Goal: Task Accomplishment & Management: Use online tool/utility

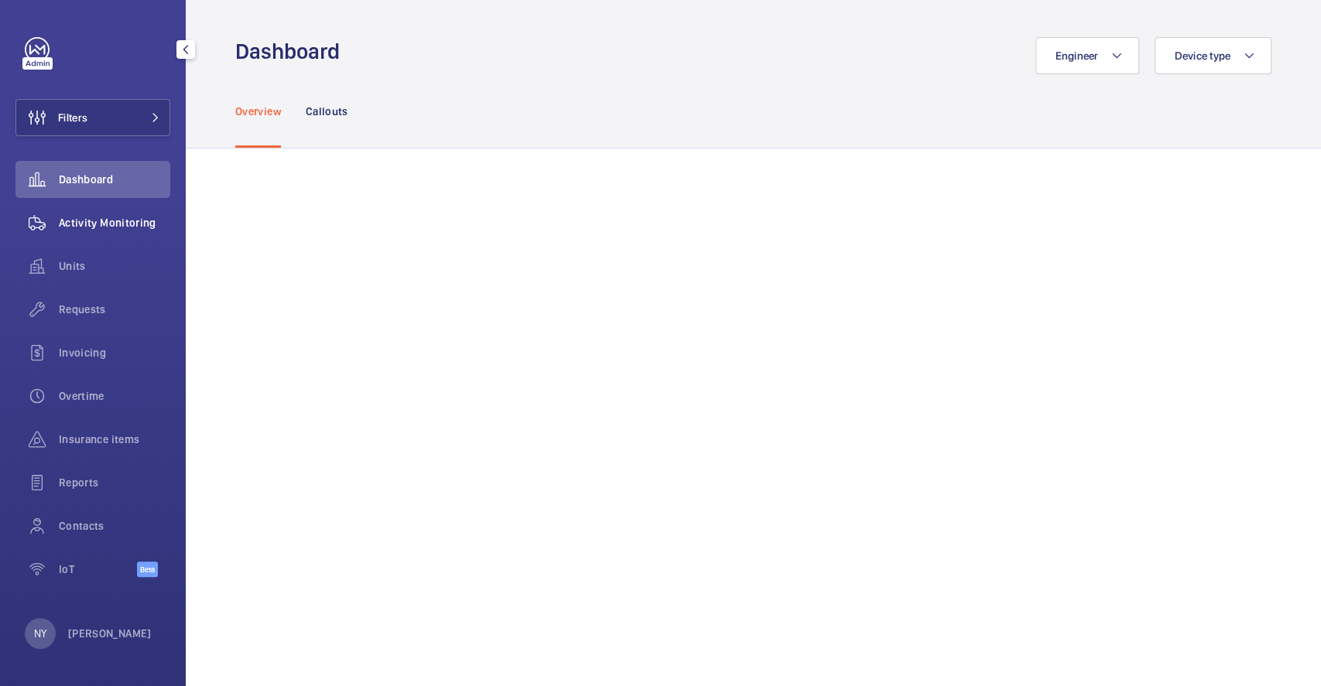
click at [137, 223] on span "Activity Monitoring" at bounding box center [114, 222] width 111 height 15
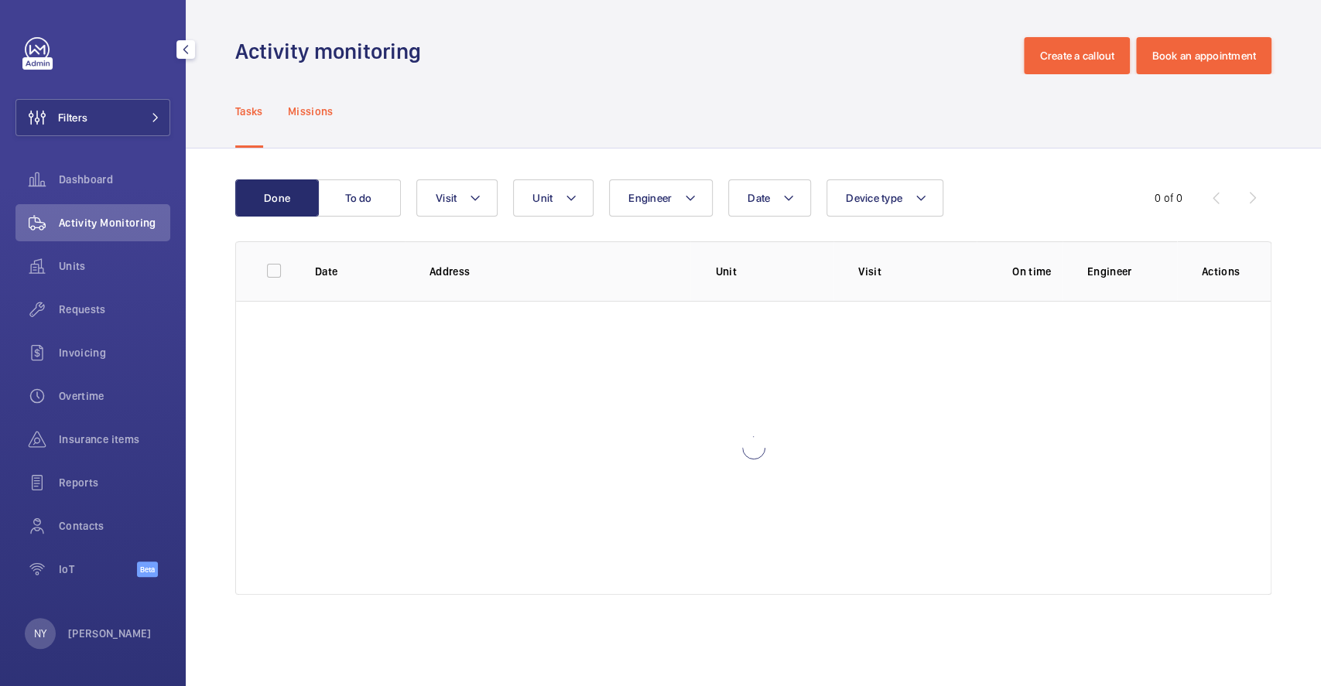
click at [303, 98] on div "Missions" at bounding box center [311, 110] width 46 height 73
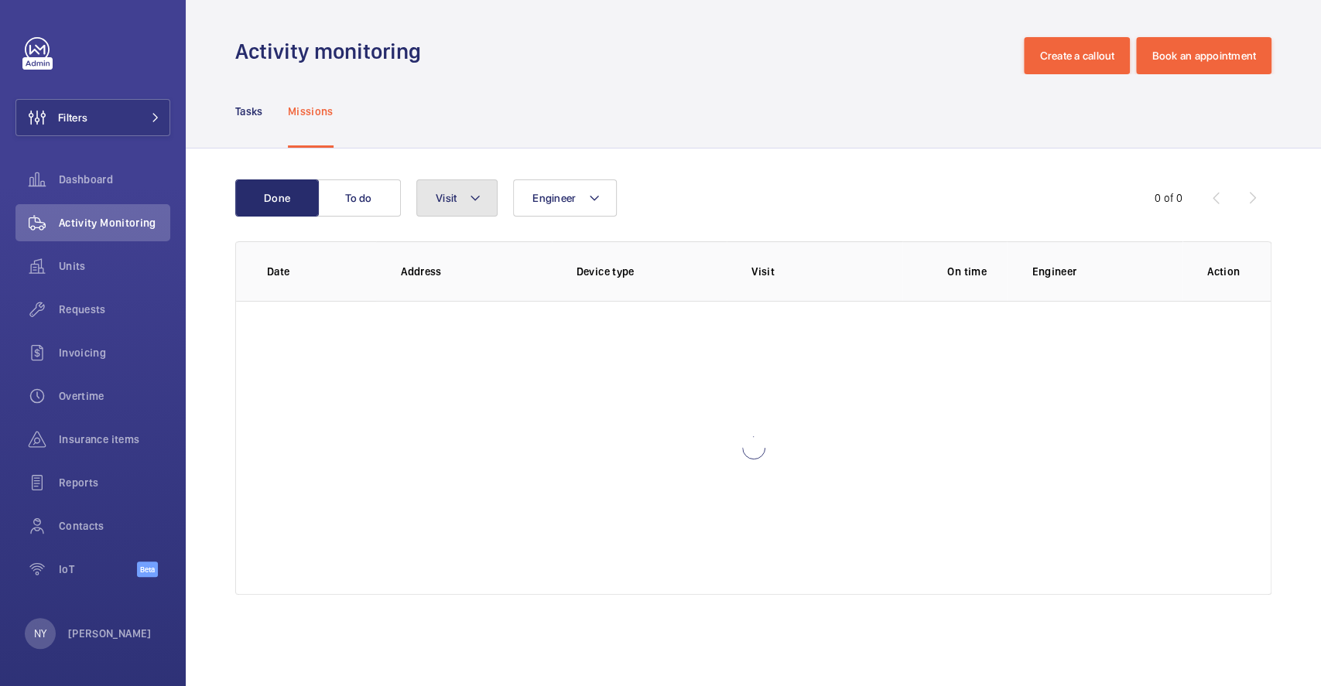
click at [452, 180] on button "Visit" at bounding box center [456, 197] width 81 height 37
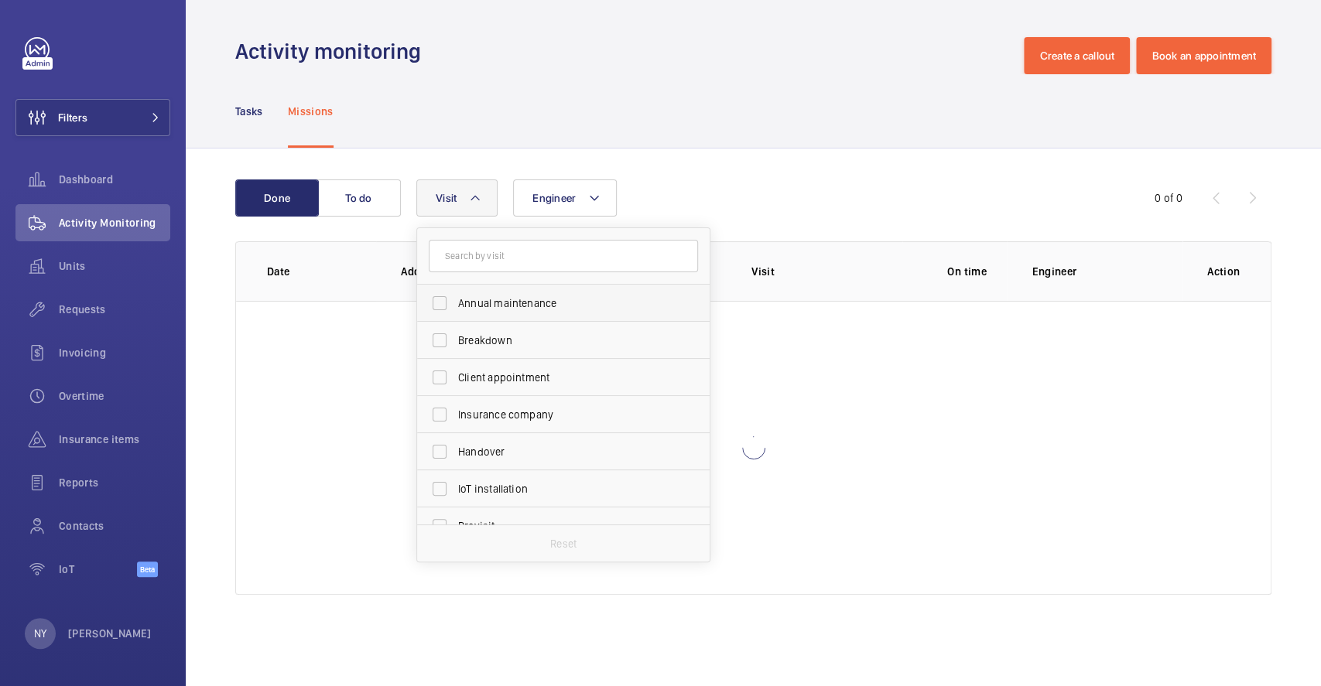
click at [496, 303] on span "Annual maintenance" at bounding box center [564, 303] width 213 height 15
click at [455, 303] on input "Annual maintenance" at bounding box center [439, 303] width 31 height 31
checkbox input "true"
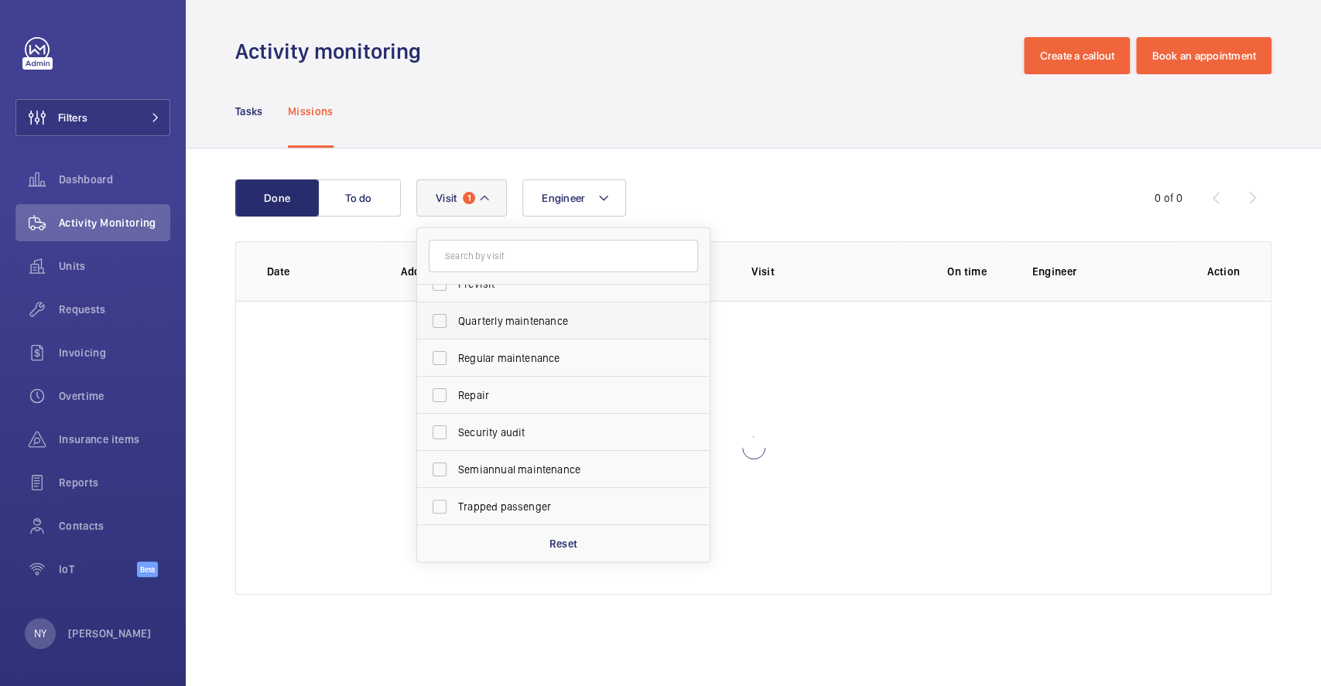
click at [495, 317] on span "Quarterly maintenance" at bounding box center [564, 320] width 213 height 15
click at [455, 317] on input "Quarterly maintenance" at bounding box center [439, 321] width 31 height 31
checkbox input "true"
click at [499, 354] on span "Regular maintenance" at bounding box center [564, 357] width 213 height 15
click at [455, 354] on input "Regular maintenance" at bounding box center [439, 358] width 31 height 31
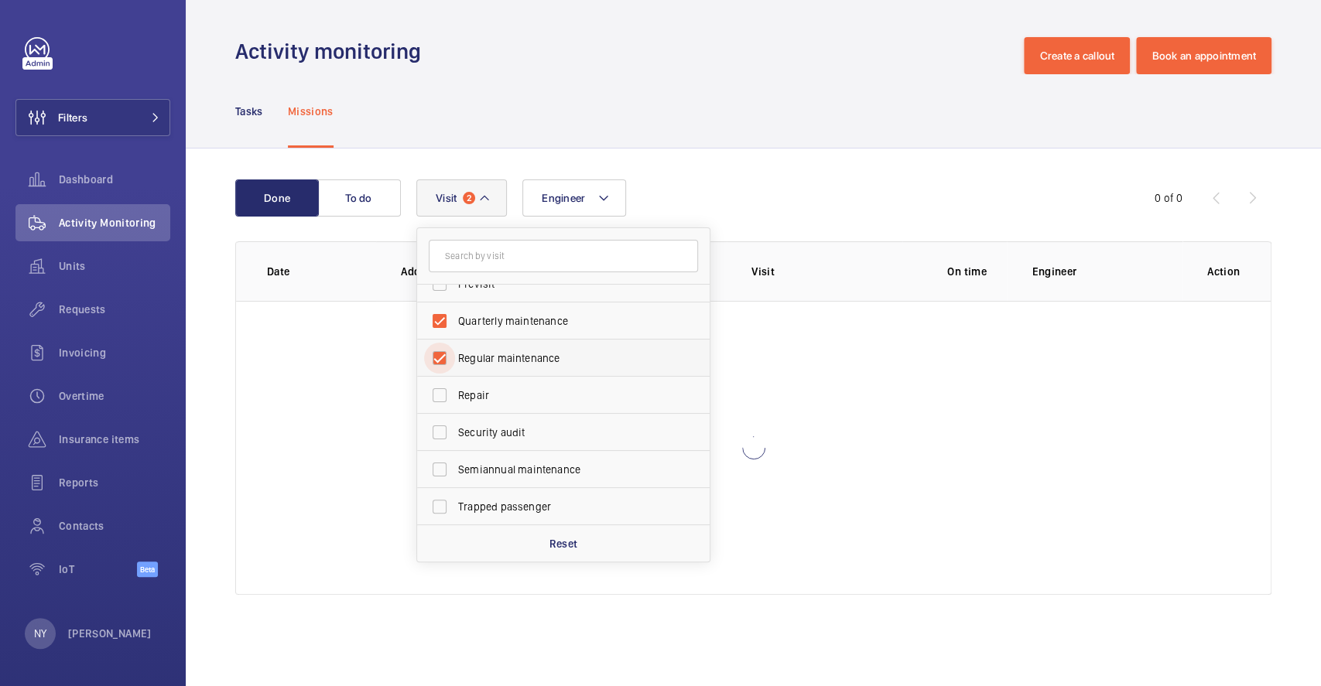
checkbox input "true"
click at [542, 467] on span "Semiannual maintenance" at bounding box center [564, 469] width 213 height 15
click at [455, 467] on input "Semiannual maintenance" at bounding box center [439, 469] width 31 height 31
checkbox input "true"
click at [817, 60] on div "Activity monitoring Create a callout Book an appointment" at bounding box center [753, 55] width 1036 height 37
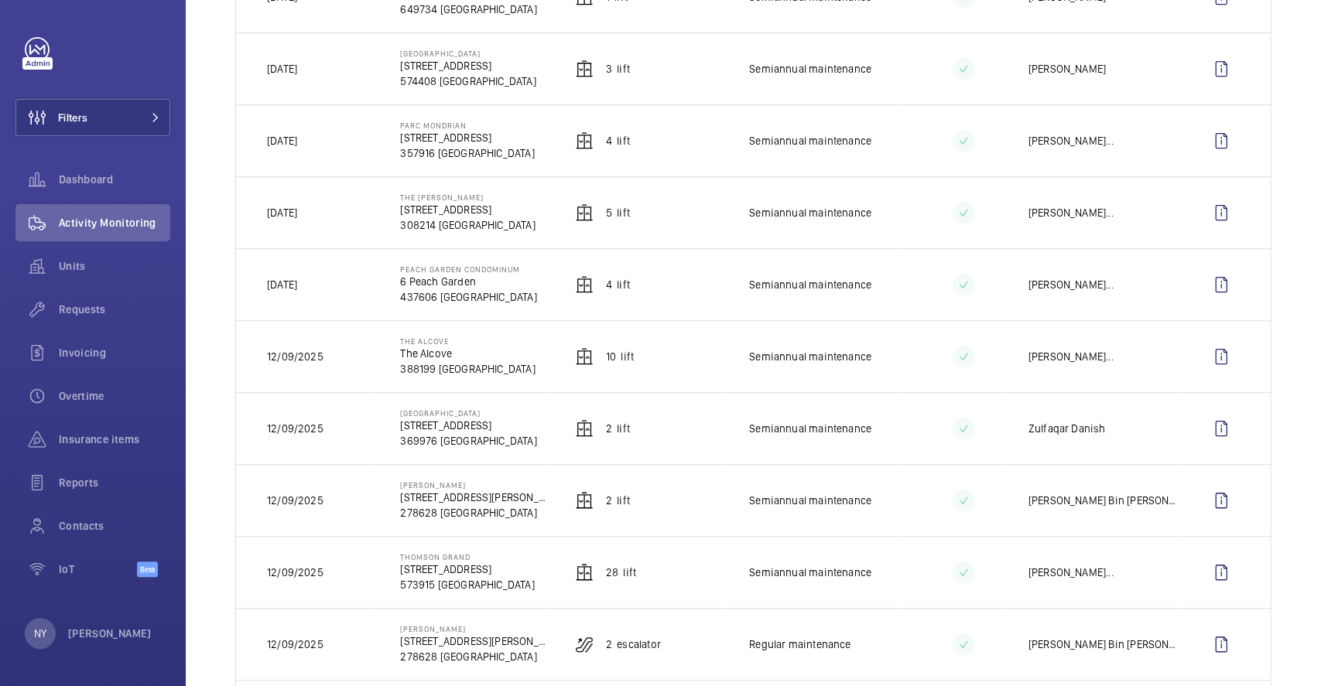
scroll to position [309, 0]
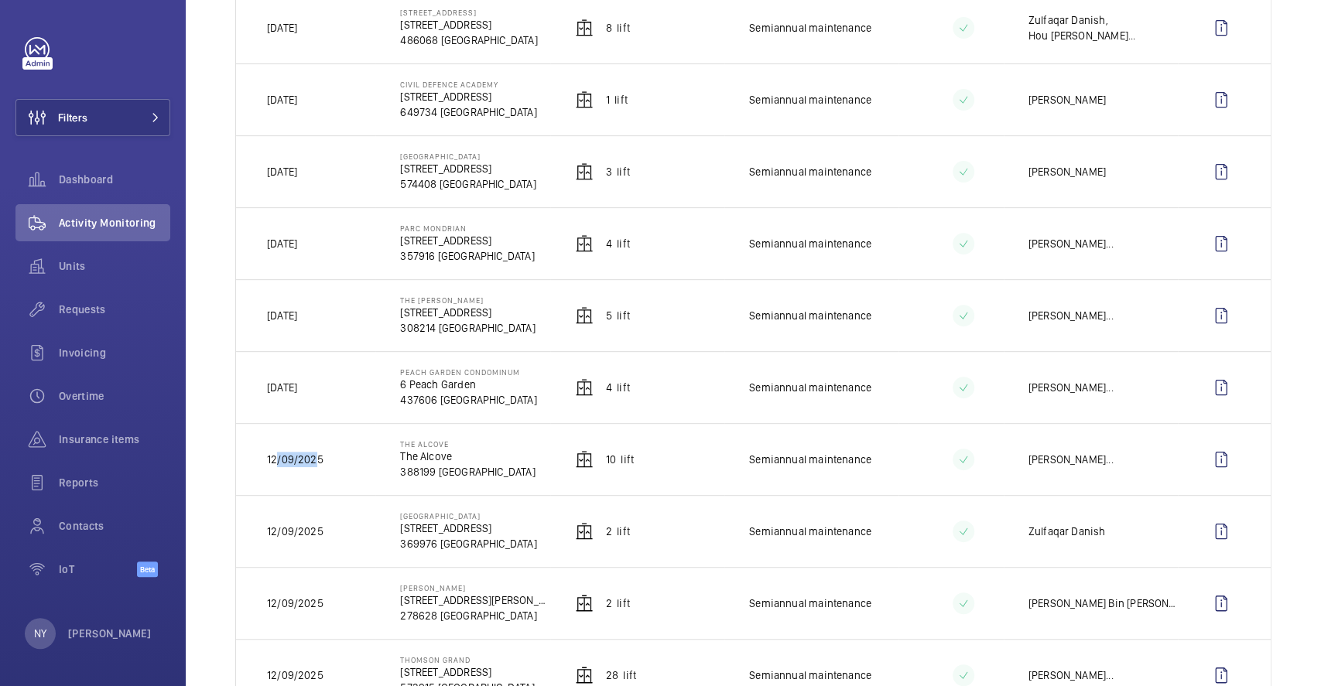
drag, startPoint x: 278, startPoint y: 457, endPoint x: 313, endPoint y: 458, distance: 35.6
click at [313, 458] on p "12/09/2025" at bounding box center [295, 459] width 56 height 15
drag, startPoint x: 283, startPoint y: 384, endPoint x: 332, endPoint y: 377, distance: 49.2
click at [332, 377] on td "[DATE]" at bounding box center [305, 387] width 139 height 72
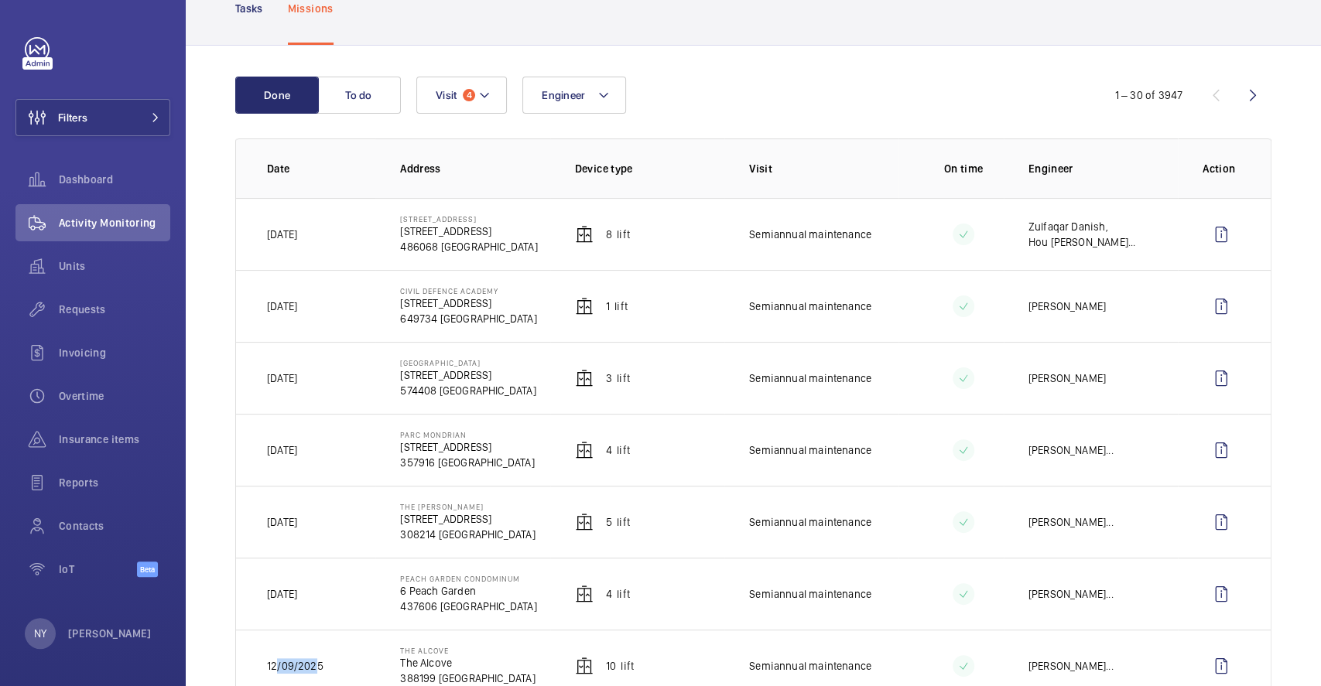
drag, startPoint x: 285, startPoint y: 378, endPoint x: 319, endPoint y: 379, distance: 34.1
click at [319, 379] on td "[DATE]" at bounding box center [305, 378] width 139 height 72
drag, startPoint x: 286, startPoint y: 241, endPoint x: 322, endPoint y: 237, distance: 35.7
click at [322, 237] on td "[DATE]" at bounding box center [305, 234] width 139 height 72
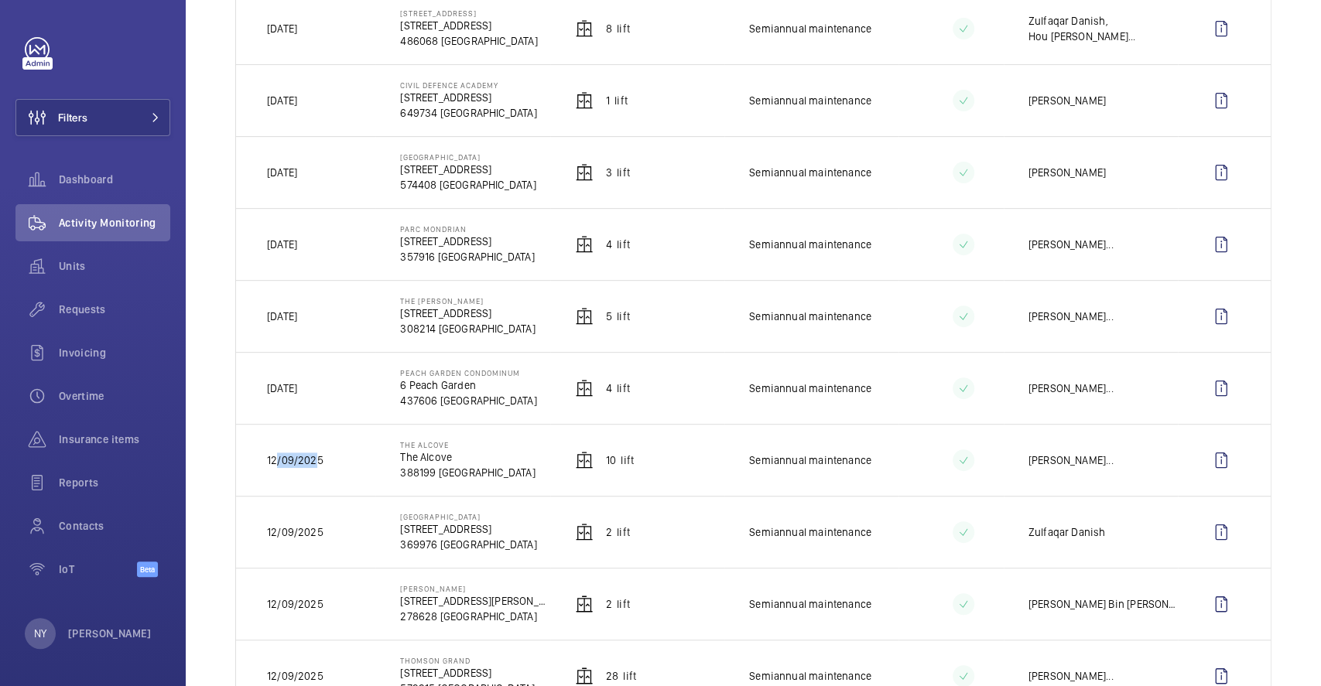
scroll to position [309, 0]
drag, startPoint x: 399, startPoint y: 373, endPoint x: 526, endPoint y: 374, distance: 126.9
click at [526, 374] on td "[GEOGRAPHIC_DATA][STREET_ADDRESS][GEOGRAPHIC_DATA]" at bounding box center [462, 387] width 174 height 72
copy p "Peach Garden Condominum"
click at [1225, 382] on td at bounding box center [1223, 387] width 93 height 72
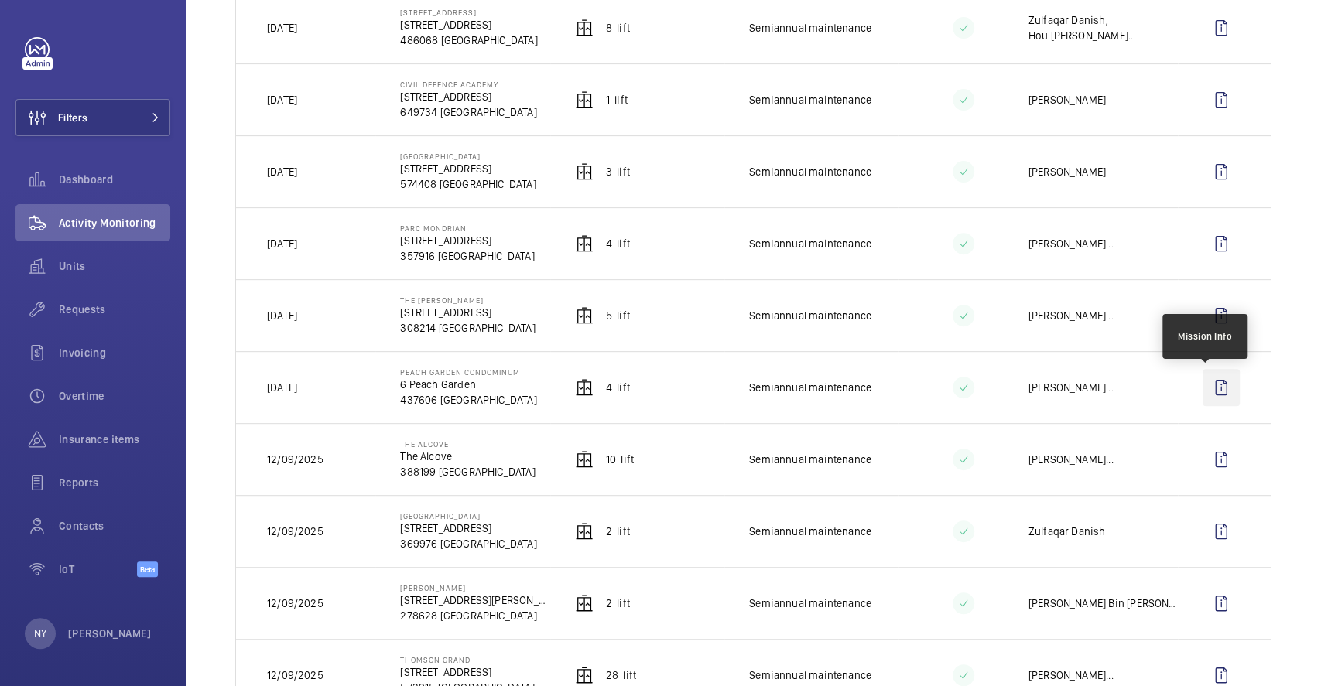
click at [1207, 384] on wm-front-icon-button at bounding box center [1220, 387] width 37 height 37
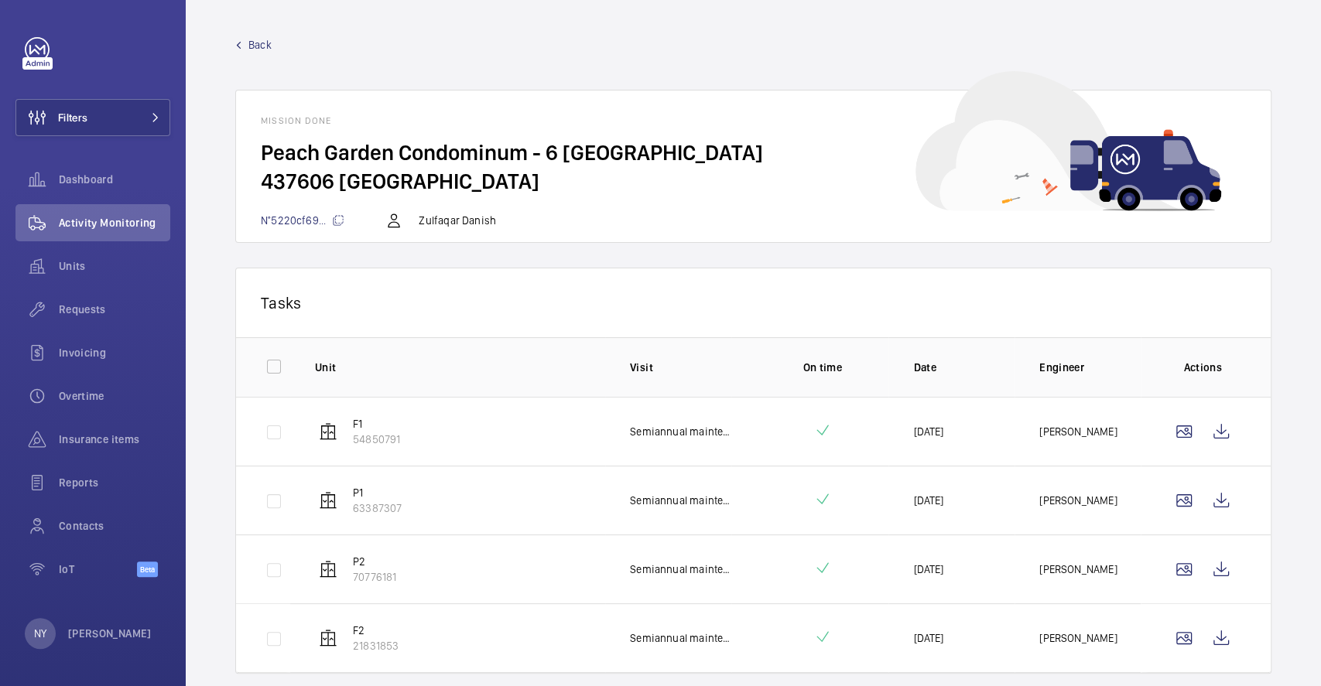
scroll to position [49, 0]
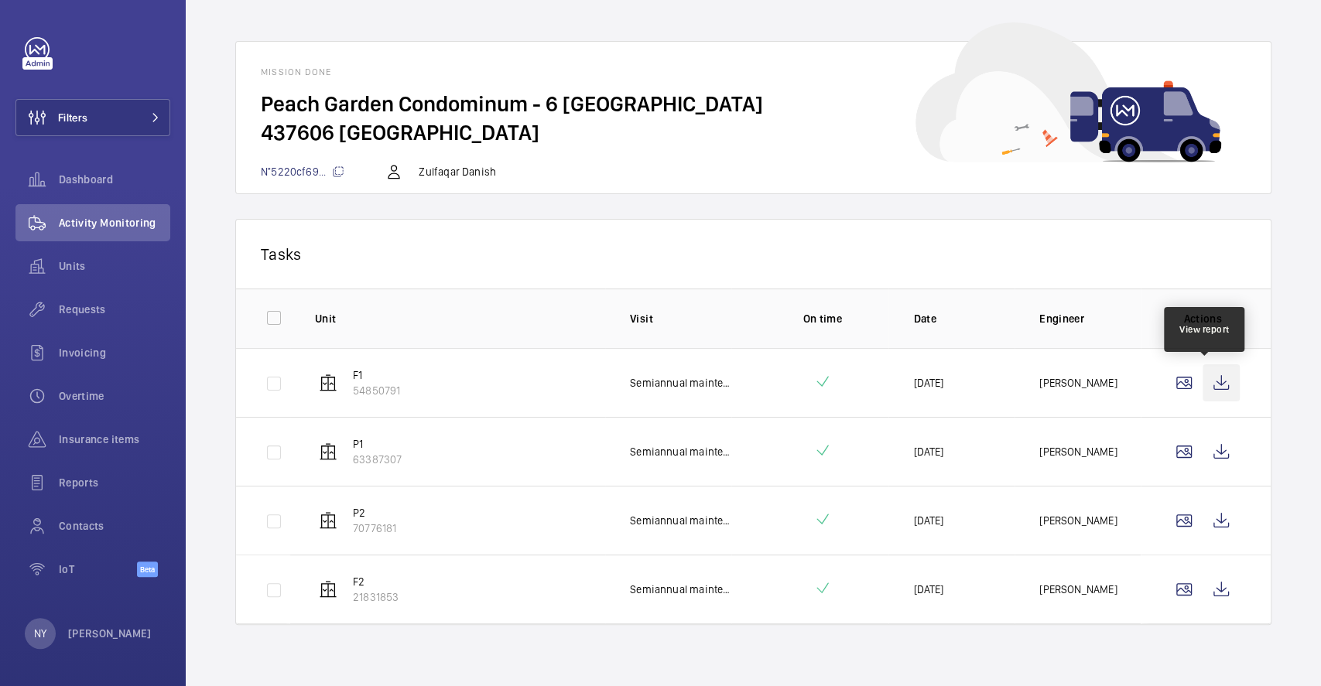
click at [1202, 372] on wm-front-icon-button at bounding box center [1220, 382] width 37 height 37
click at [1202, 449] on wm-front-icon-button at bounding box center [1220, 451] width 37 height 37
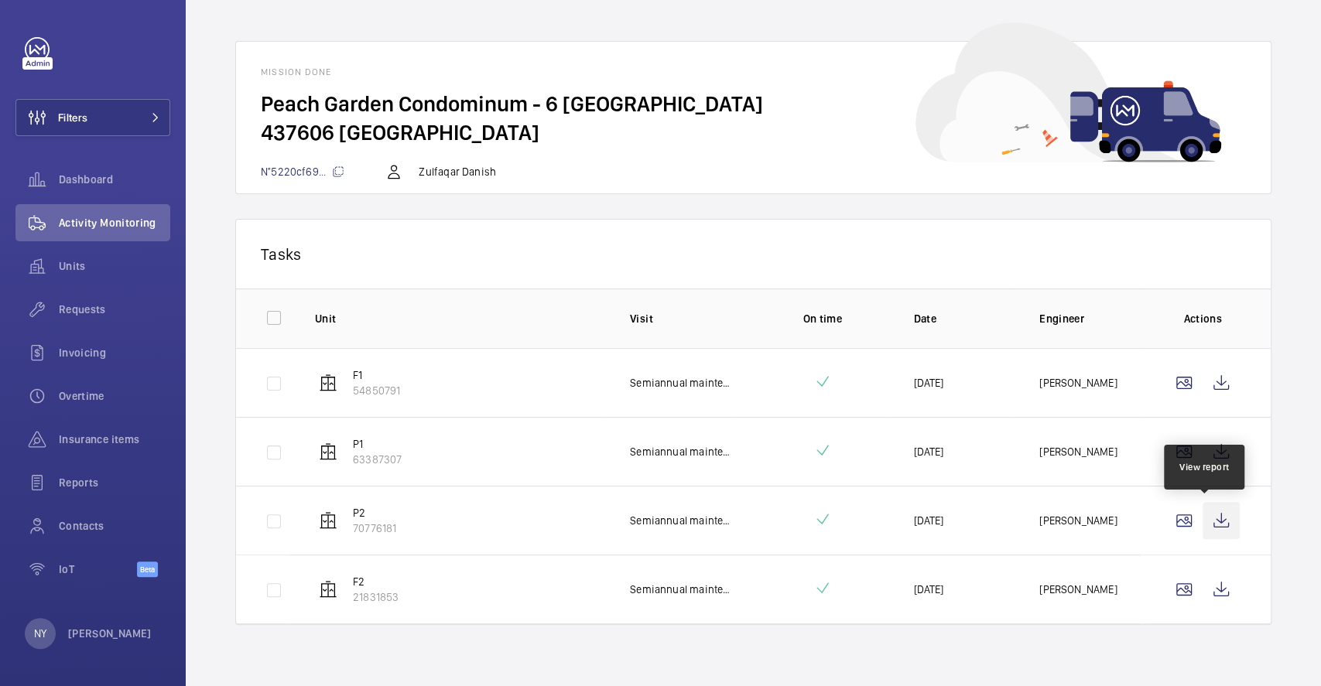
click at [1219, 523] on wm-front-icon-button at bounding box center [1220, 520] width 37 height 37
click at [1205, 565] on td at bounding box center [1205, 590] width 130 height 70
click at [1205, 595] on wm-front-icon-button at bounding box center [1220, 589] width 37 height 37
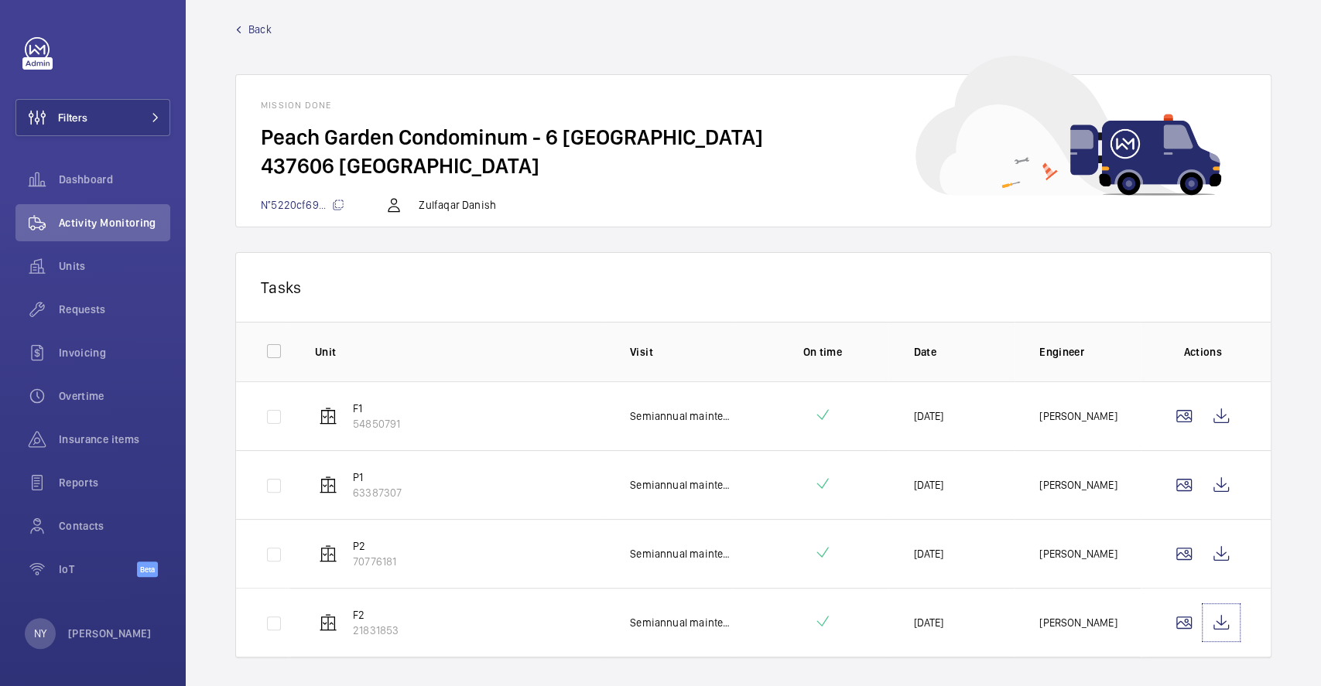
scroll to position [0, 0]
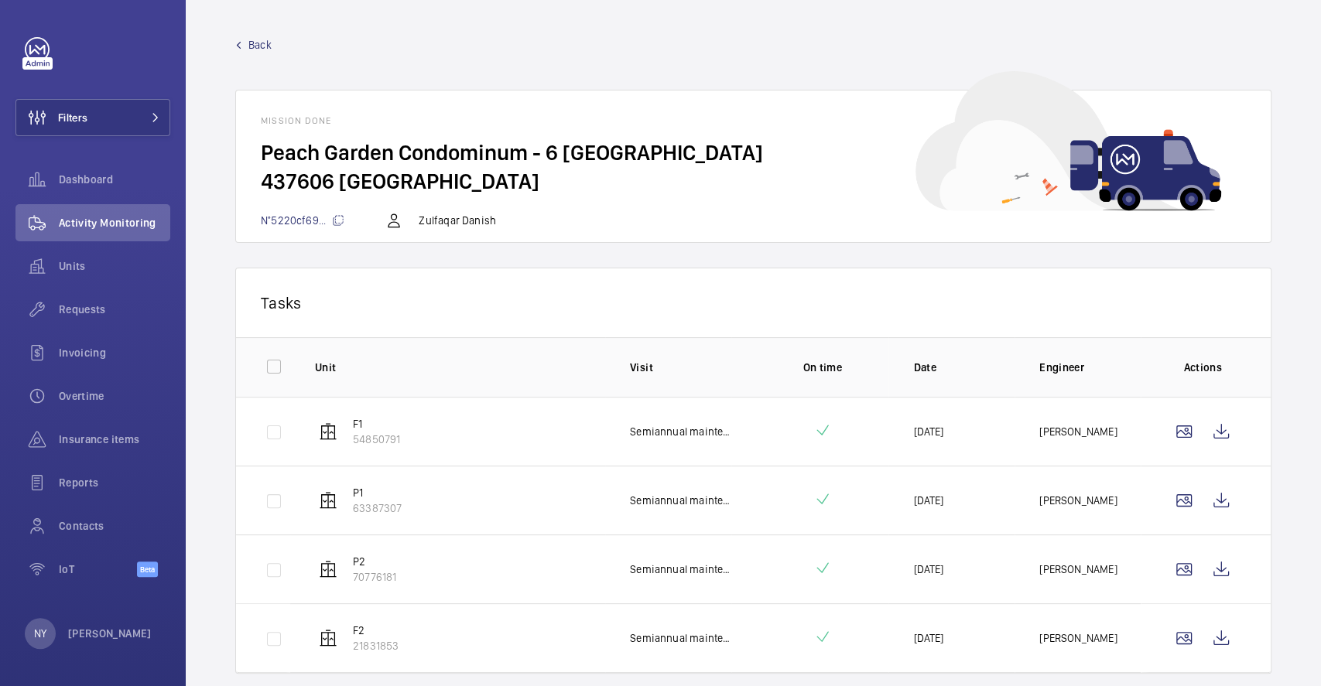
click at [268, 48] on span "Back" at bounding box center [259, 44] width 23 height 15
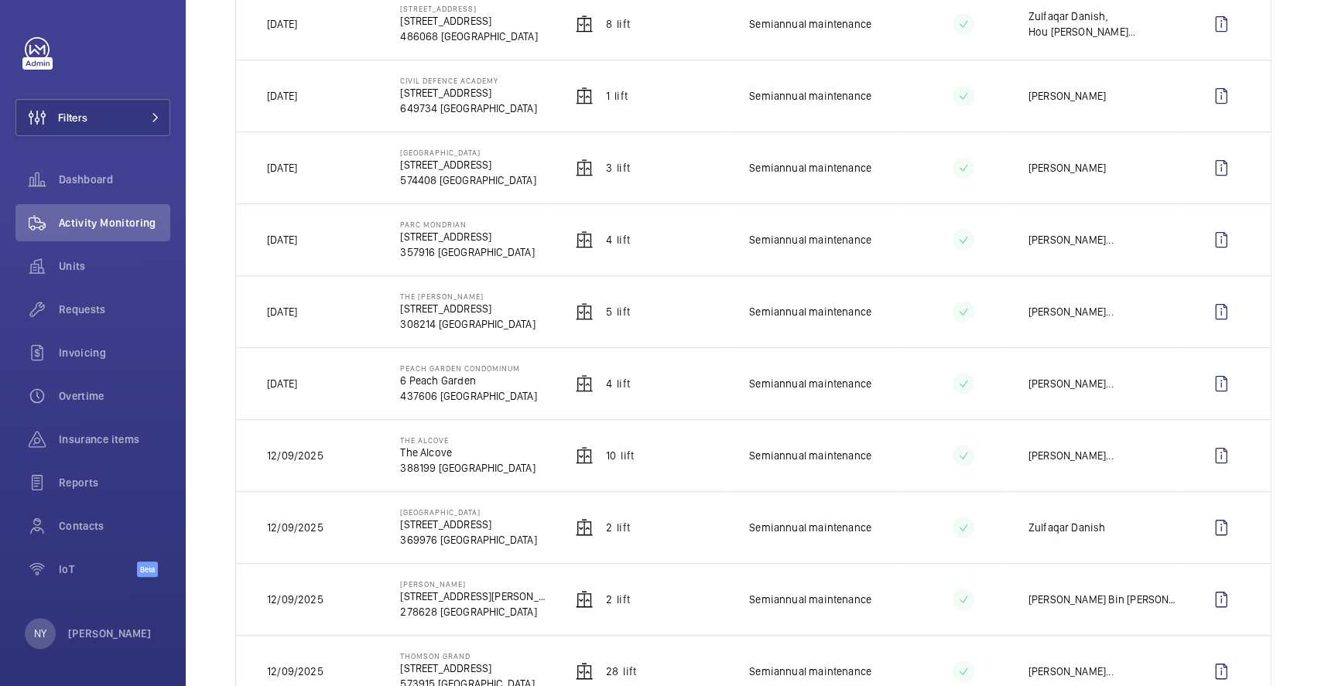
scroll to position [412, 0]
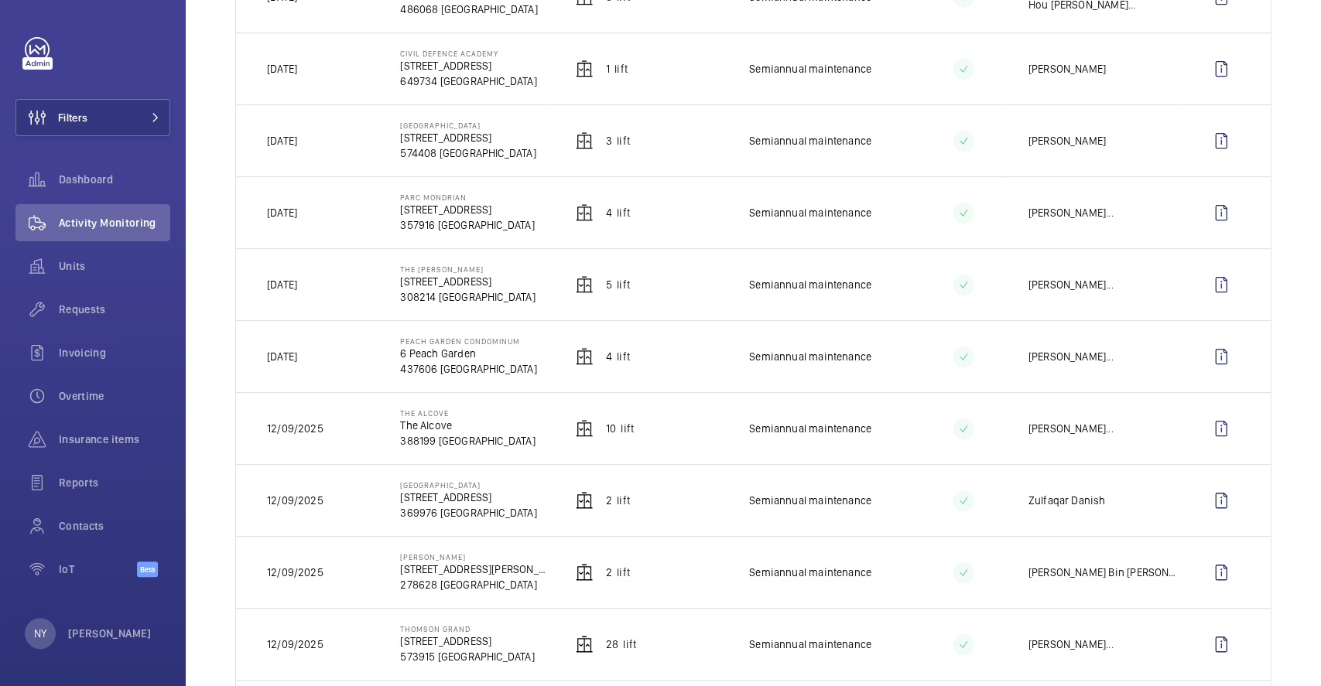
drag, startPoint x: 283, startPoint y: 360, endPoint x: 322, endPoint y: 360, distance: 38.7
click at [322, 360] on td "[DATE]" at bounding box center [305, 356] width 139 height 72
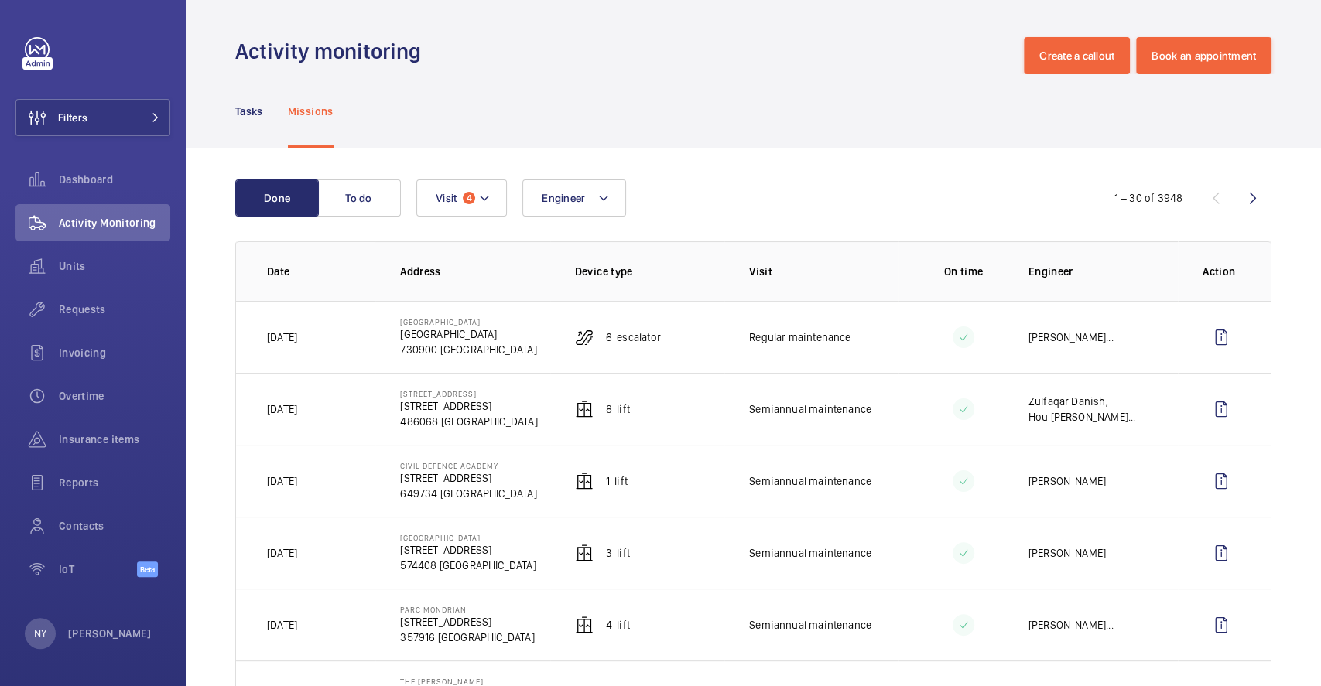
scroll to position [206, 0]
